Goal: Find specific page/section: Find specific page/section

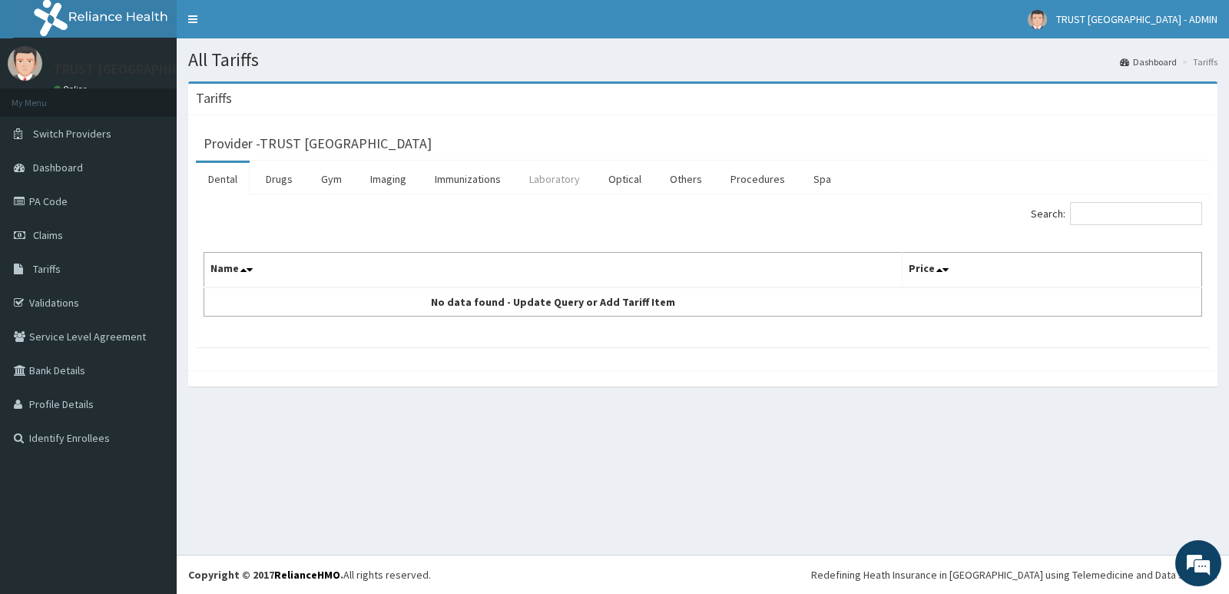
click at [556, 187] on link "Laboratory" at bounding box center [554, 179] width 75 height 32
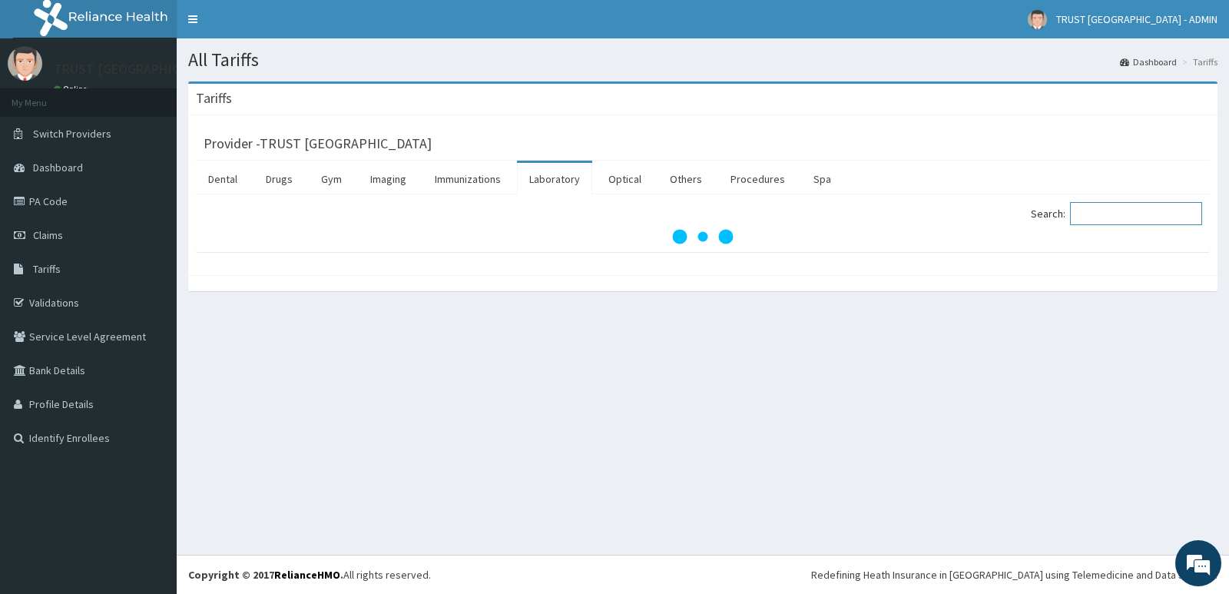
click at [1105, 217] on input "Search:" at bounding box center [1136, 213] width 132 height 23
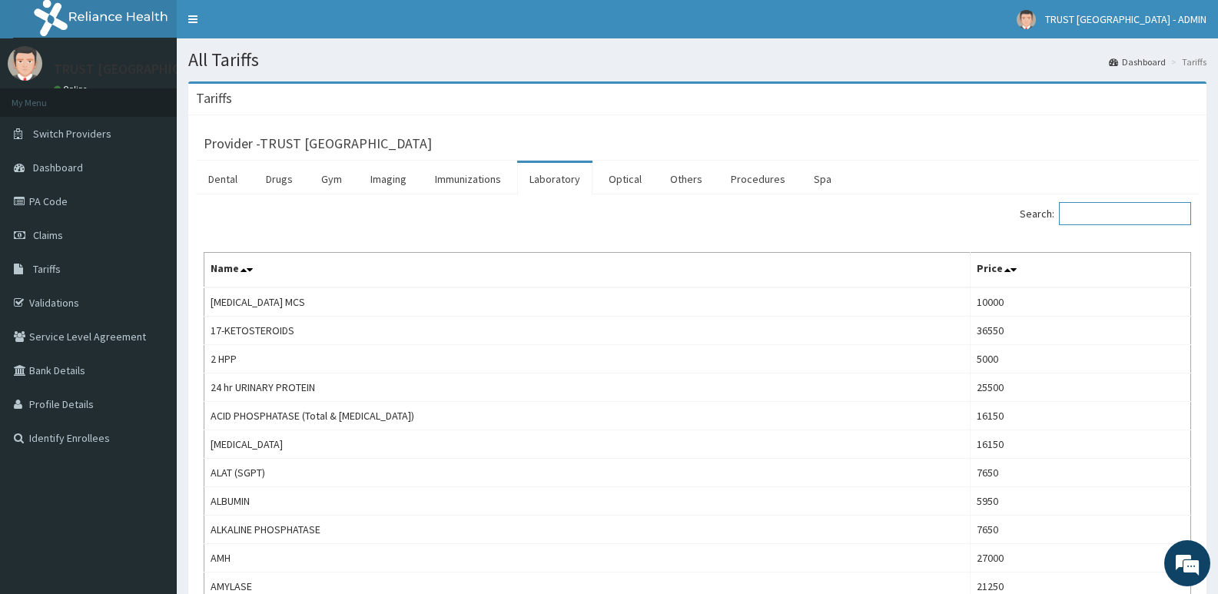
type input "r"
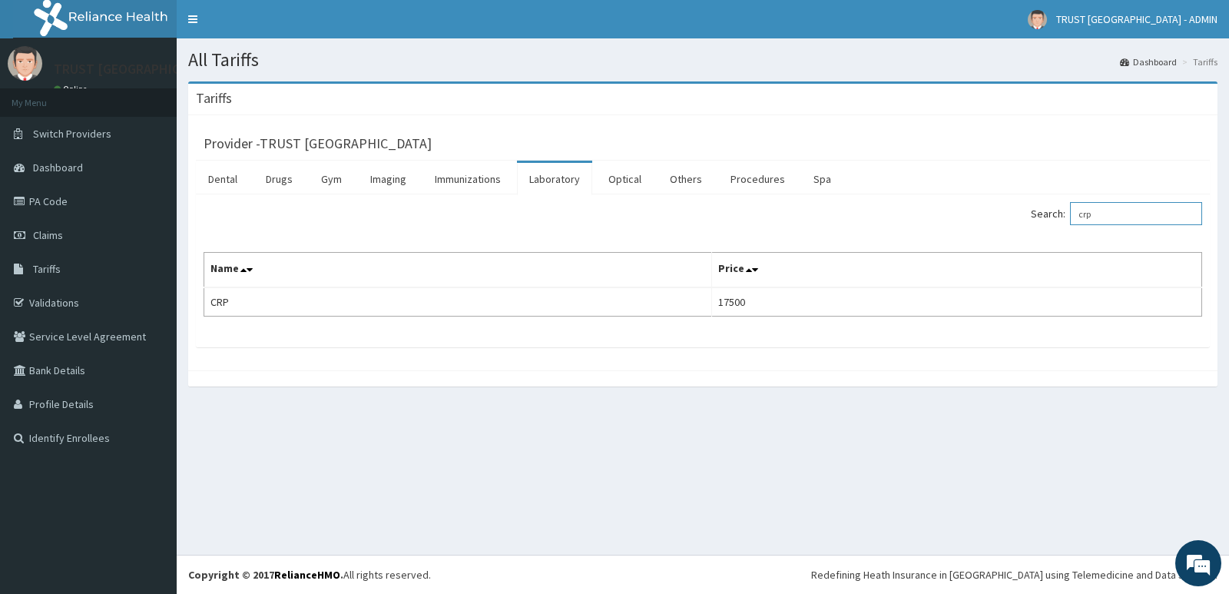
type input "crp"
